Goal: Navigation & Orientation: Find specific page/section

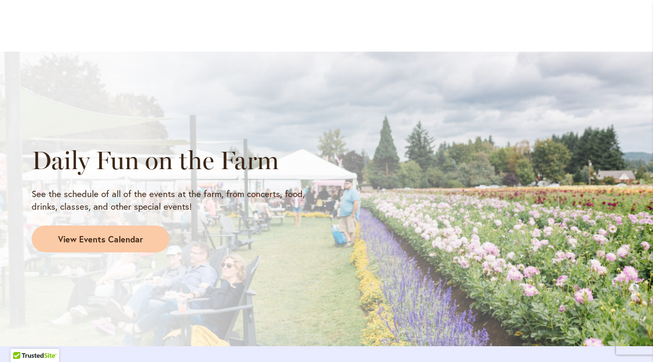
scroll to position [863, 0]
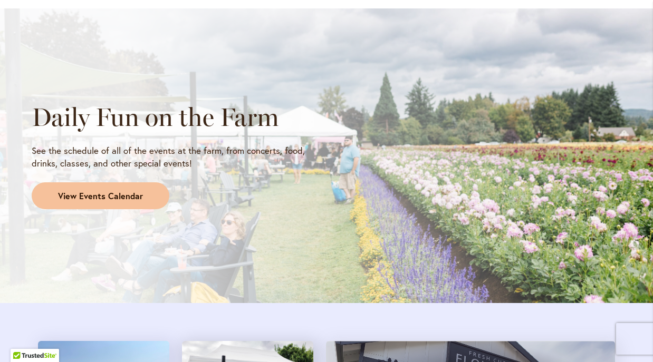
click at [129, 192] on span "View Events Calendar" at bounding box center [100, 196] width 85 height 12
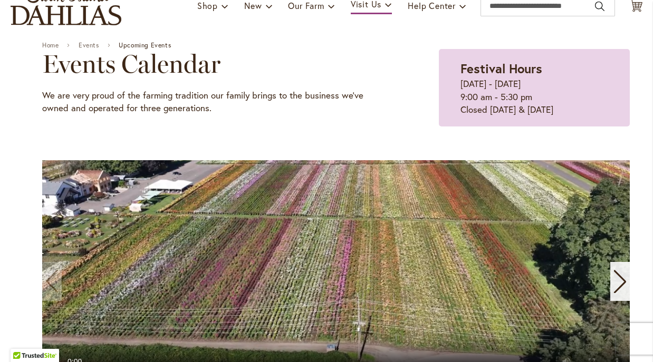
scroll to position [35, 0]
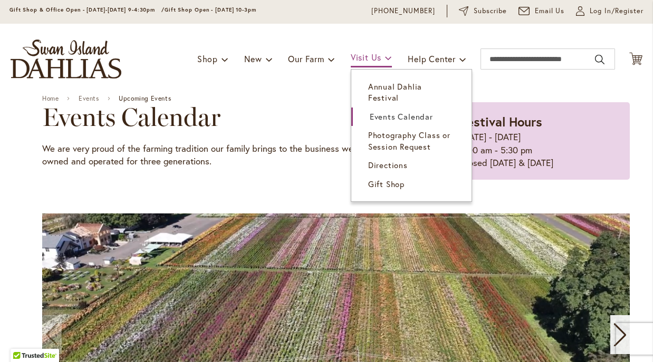
click at [386, 59] on span at bounding box center [388, 57] width 7 height 17
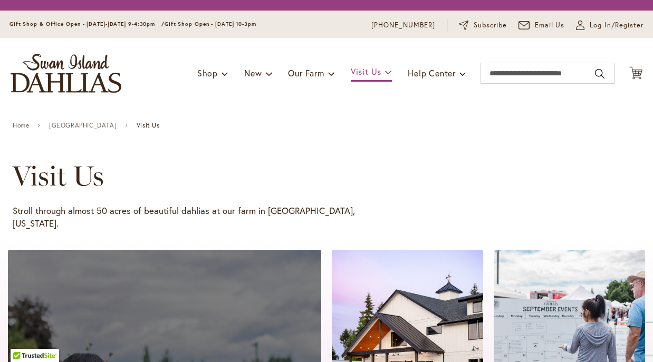
click at [386, 73] on div "Toggle Nav Shop Dahlia Tubers Collections Fresh Cut Dahlias Gardening Supplies …" at bounding box center [326, 73] width 653 height 71
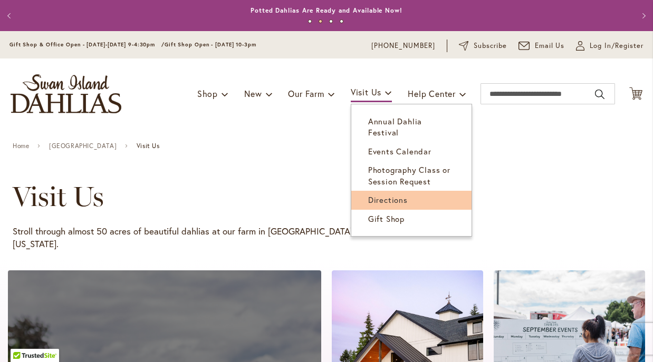
click at [393, 195] on span "Directions" at bounding box center [388, 200] width 40 height 11
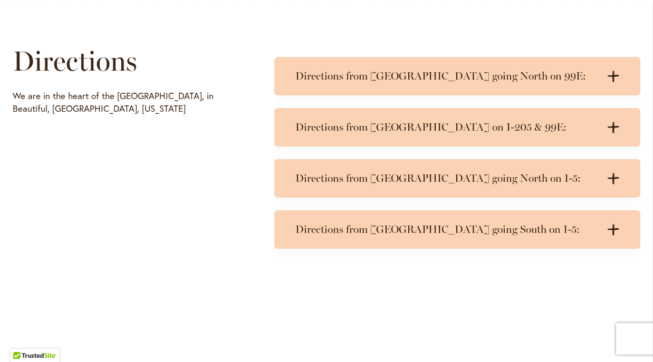
scroll to position [496, 0]
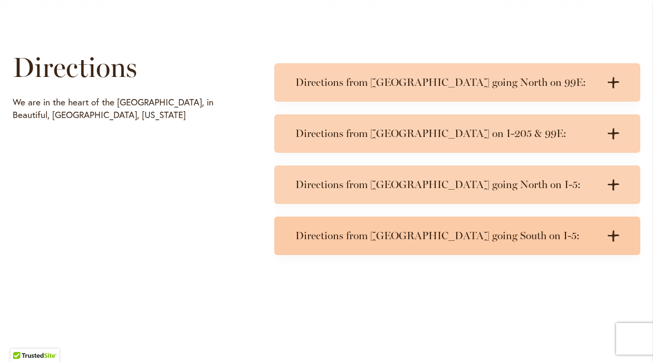
click at [613, 238] on icon at bounding box center [614, 236] width 12 height 11
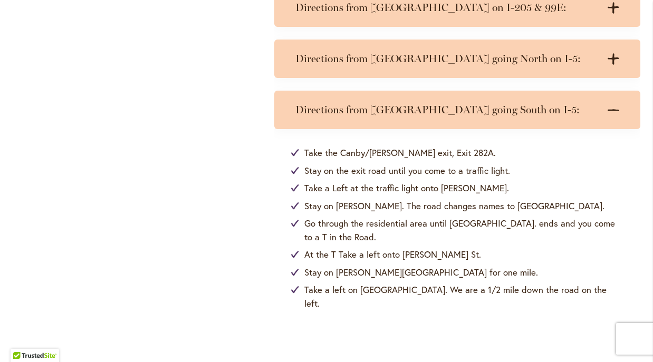
scroll to position [621, 0]
